Goal: Submit feedback/report problem

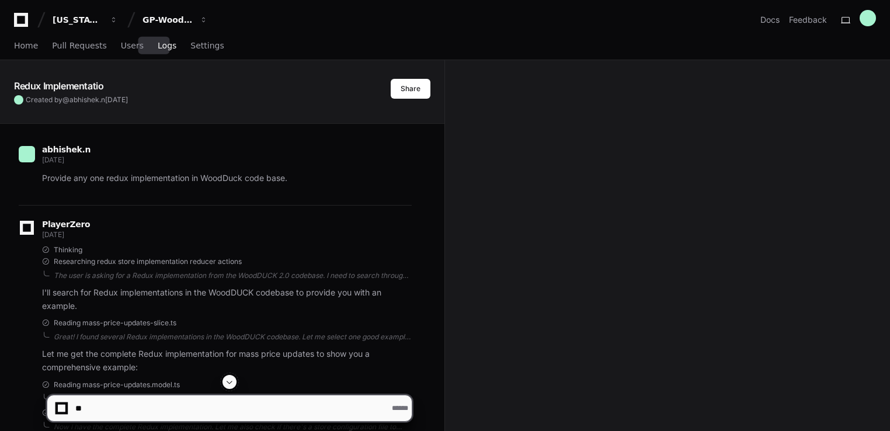
click at [160, 52] on link "Logs" at bounding box center [167, 46] width 19 height 27
click at [233, 376] on button at bounding box center [230, 382] width 14 height 14
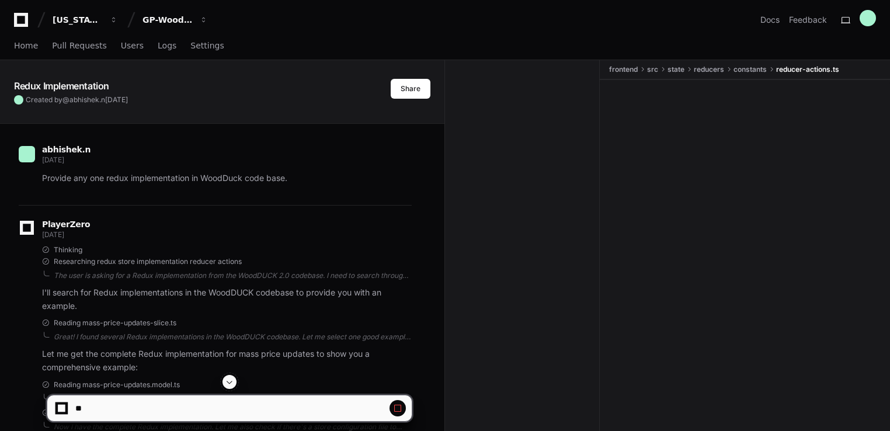
click at [233, 376] on button at bounding box center [230, 382] width 14 height 14
click at [229, 384] on span at bounding box center [229, 381] width 9 height 9
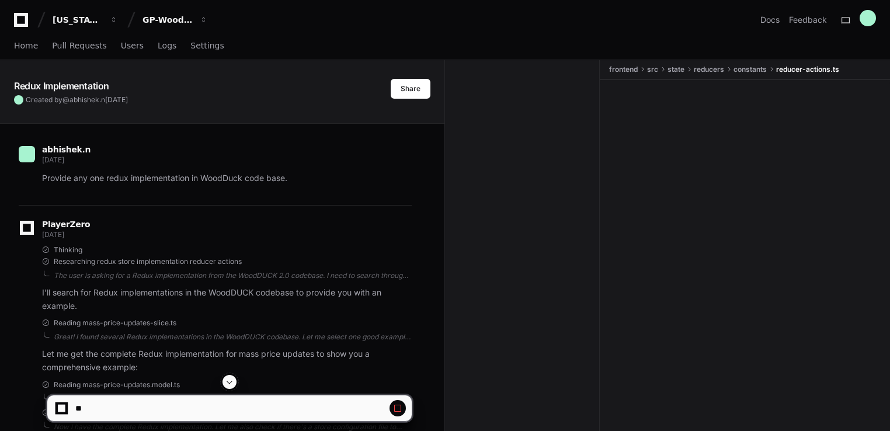
click at [229, 384] on span at bounding box center [229, 381] width 9 height 9
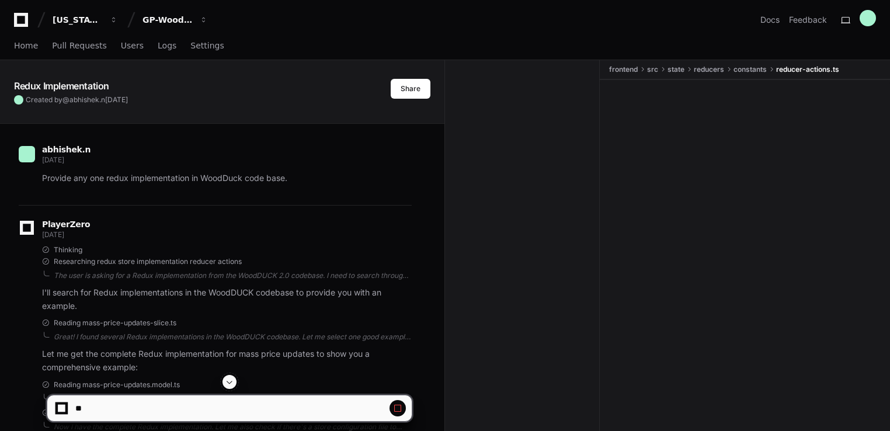
click at [229, 384] on span at bounding box center [229, 381] width 9 height 9
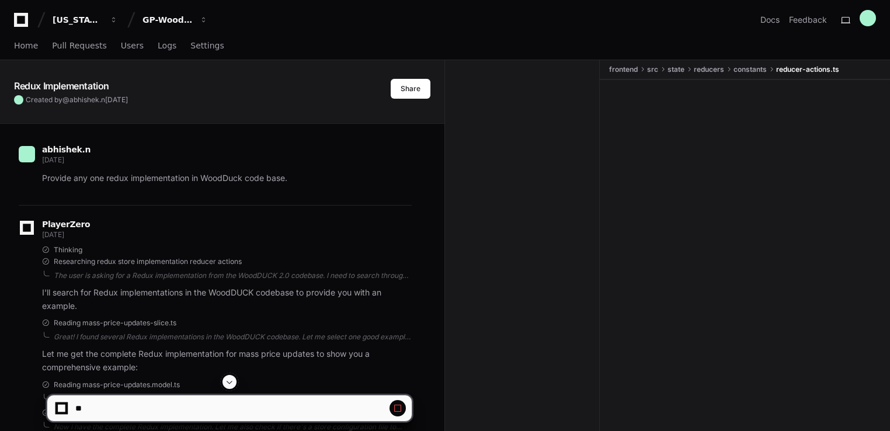
click at [229, 384] on span at bounding box center [229, 381] width 9 height 9
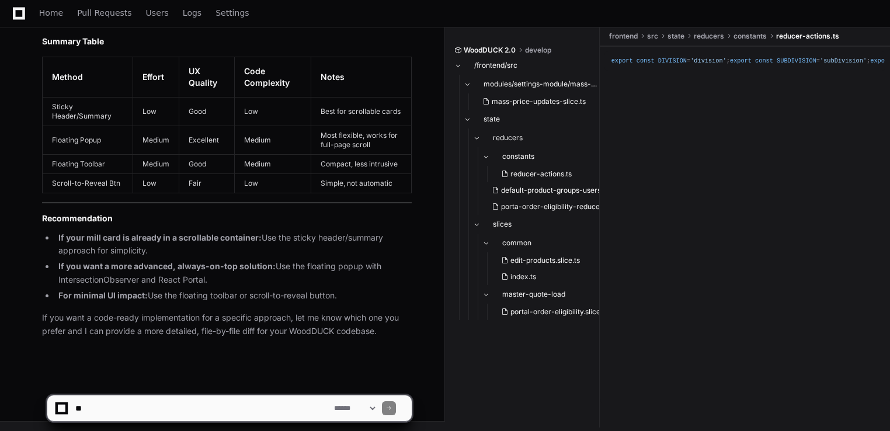
click at [229, 384] on app-app-chat-input "**********" at bounding box center [230, 398] width 366 height 47
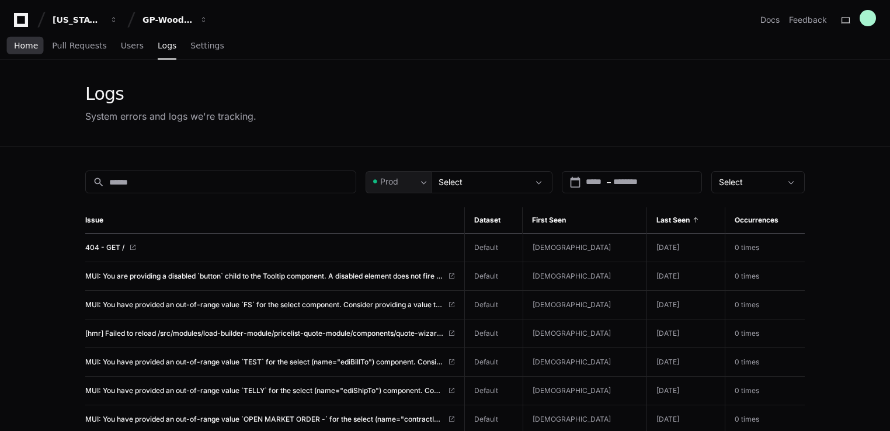
click at [26, 48] on span "Home" at bounding box center [26, 45] width 24 height 7
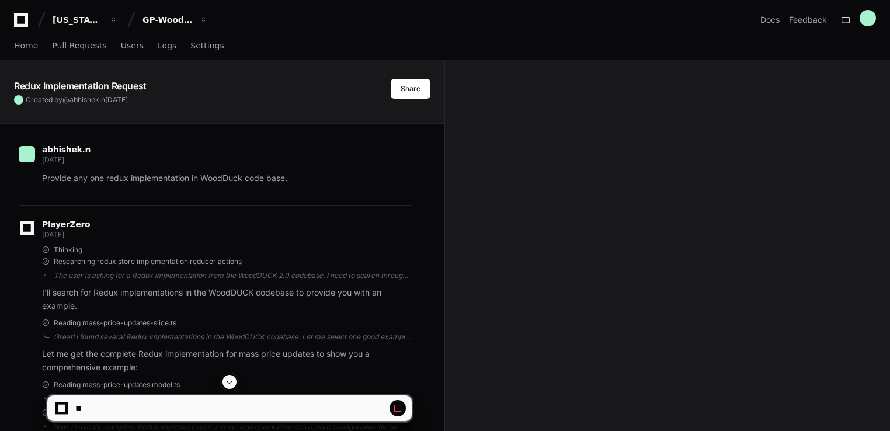
click at [226, 384] on span at bounding box center [229, 381] width 9 height 9
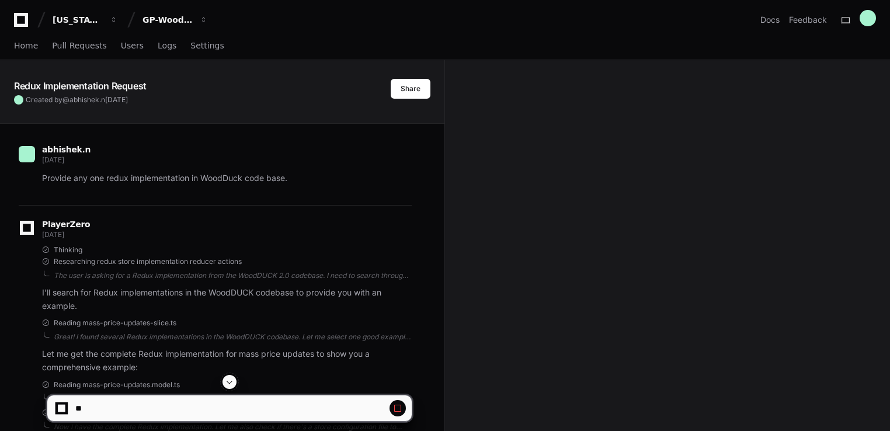
click at [226, 384] on span at bounding box center [229, 381] width 9 height 9
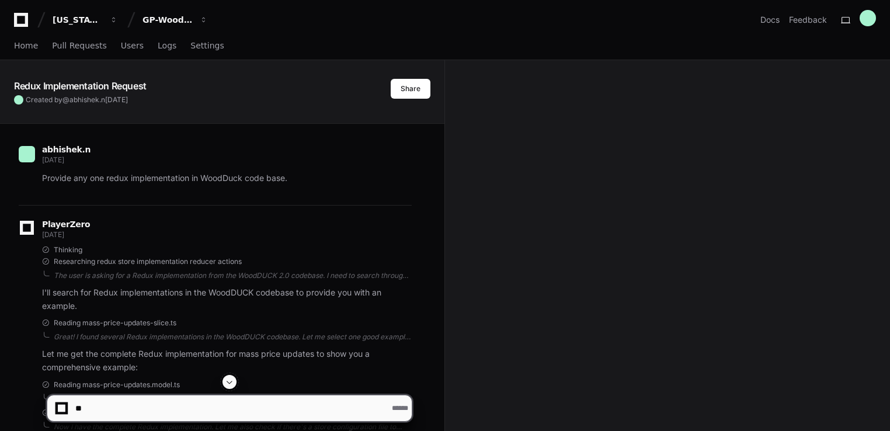
click at [226, 384] on span at bounding box center [229, 381] width 9 height 9
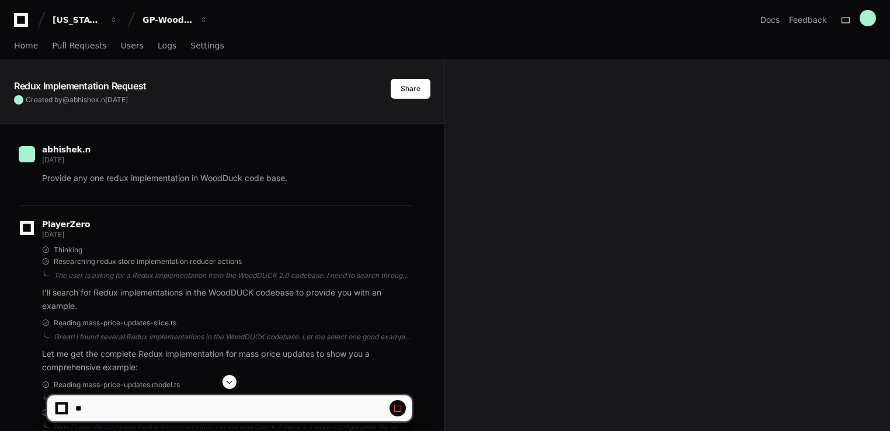
click at [226, 384] on span at bounding box center [229, 381] width 9 height 9
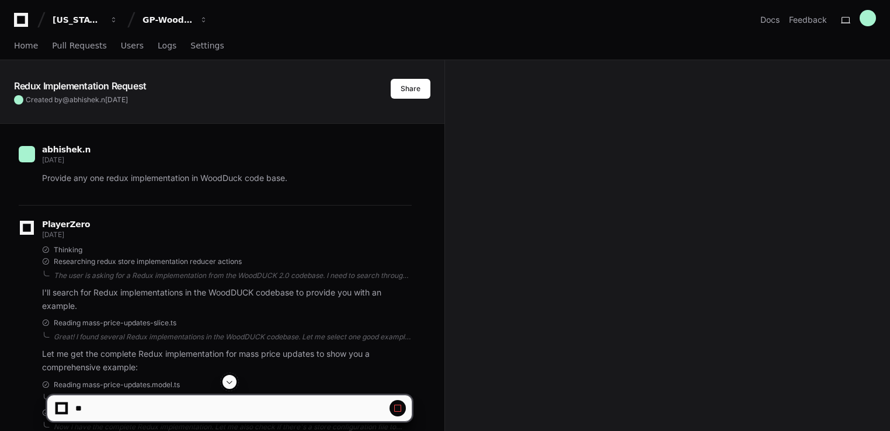
click at [226, 384] on span at bounding box center [229, 381] width 9 height 9
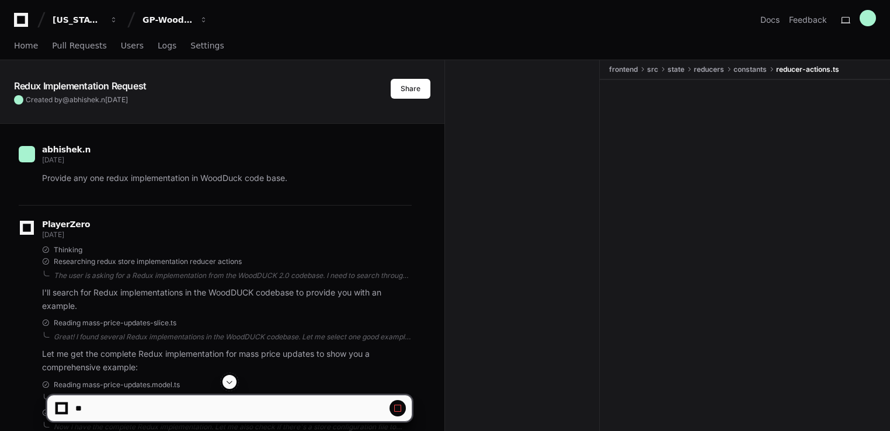
click at [226, 384] on span at bounding box center [229, 381] width 9 height 9
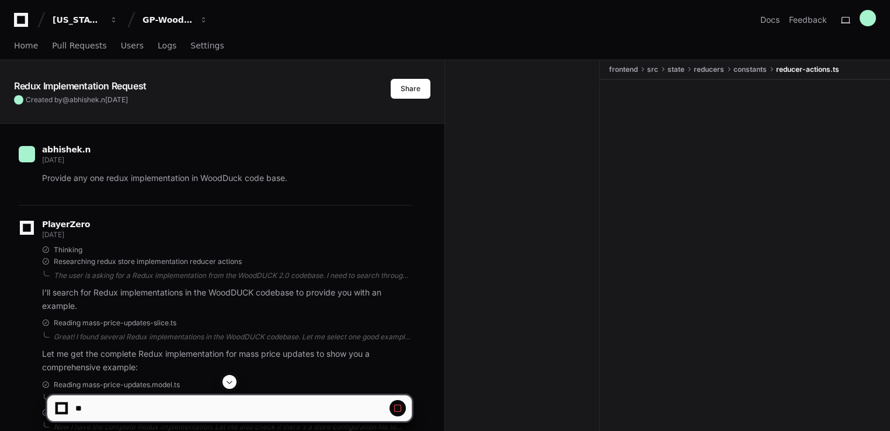
click at [226, 384] on span at bounding box center [229, 381] width 9 height 9
click at [236, 382] on button at bounding box center [230, 382] width 14 height 14
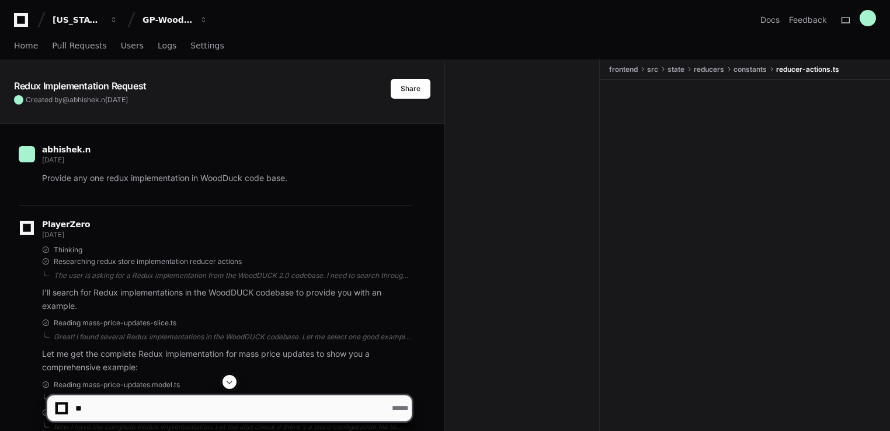
click at [236, 382] on button at bounding box center [230, 382] width 14 height 14
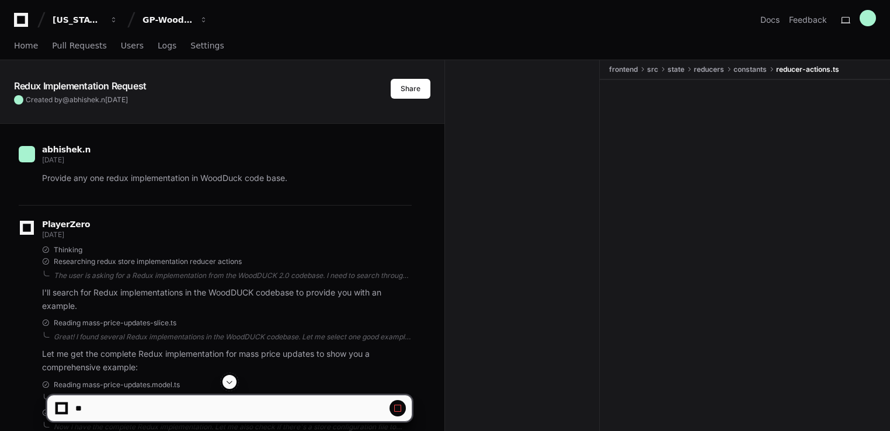
click at [230, 381] on span at bounding box center [229, 381] width 9 height 9
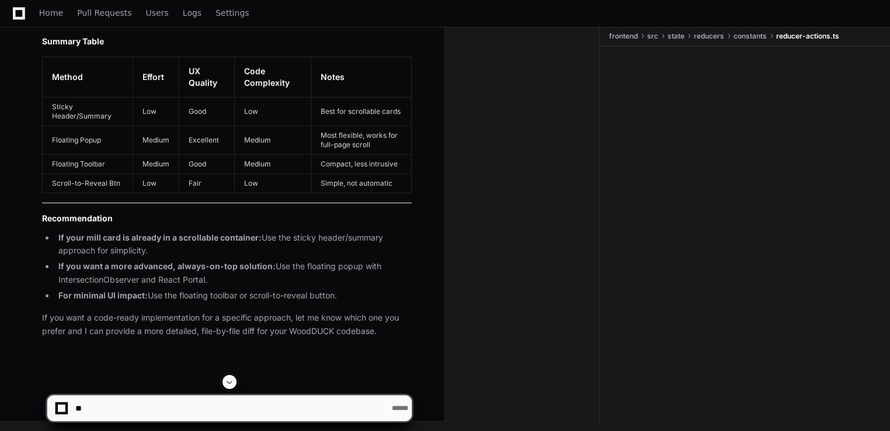
scroll to position [15371, 0]
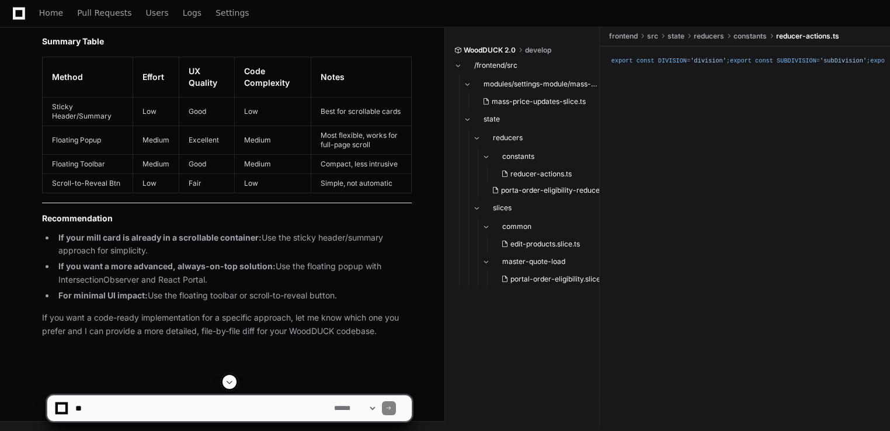
click at [230, 381] on app-app-chat-input "**********" at bounding box center [230, 398] width 366 height 47
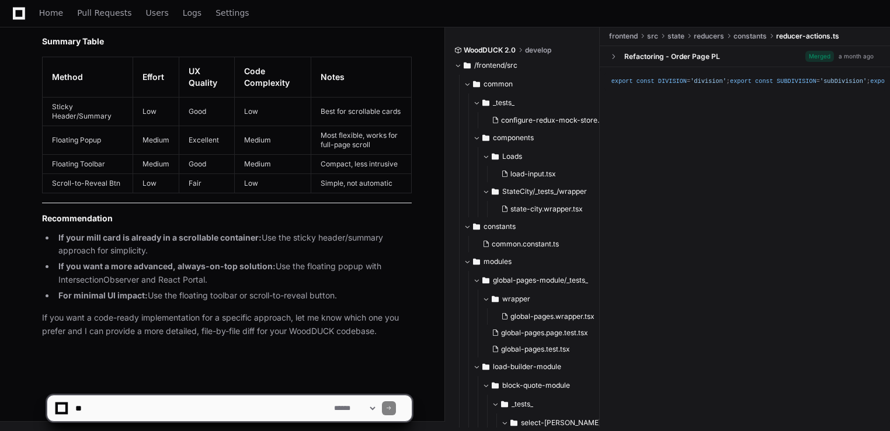
click at [266, 408] on textarea at bounding box center [202, 409] width 259 height 26
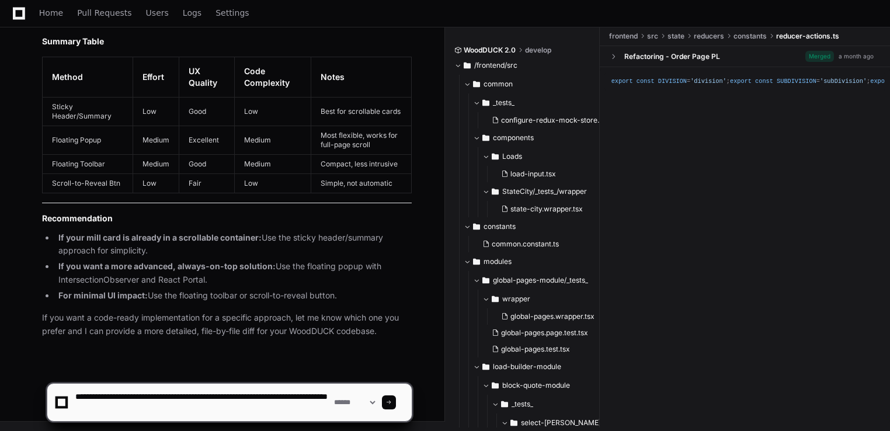
type textarea "**********"
